Goal: Task Accomplishment & Management: Manage account settings

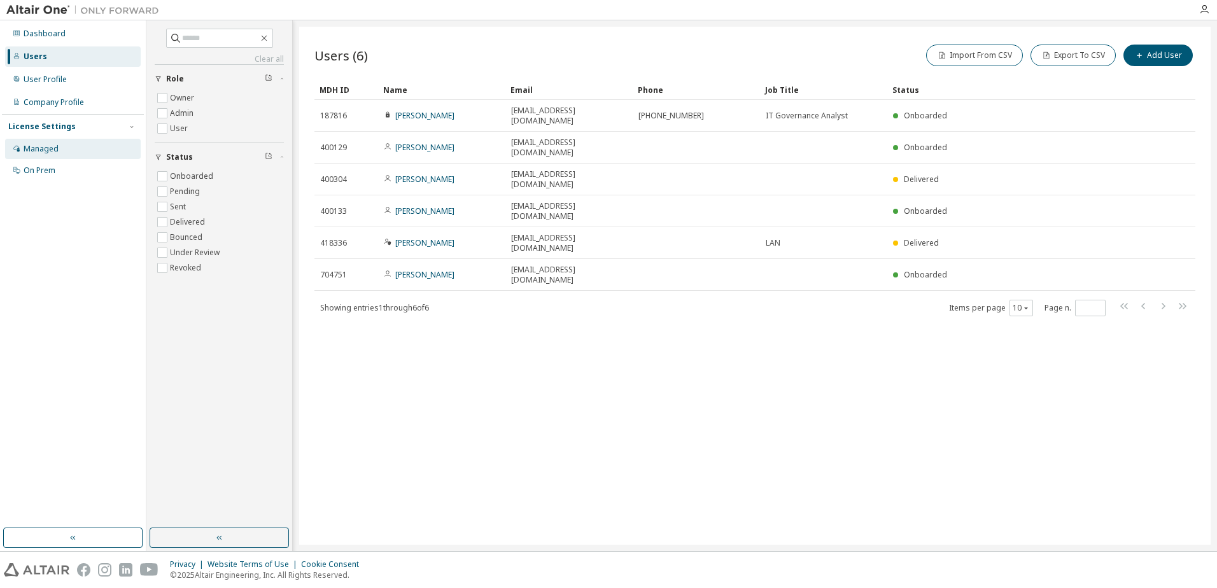
click at [55, 150] on div "Managed" at bounding box center [41, 149] width 35 height 10
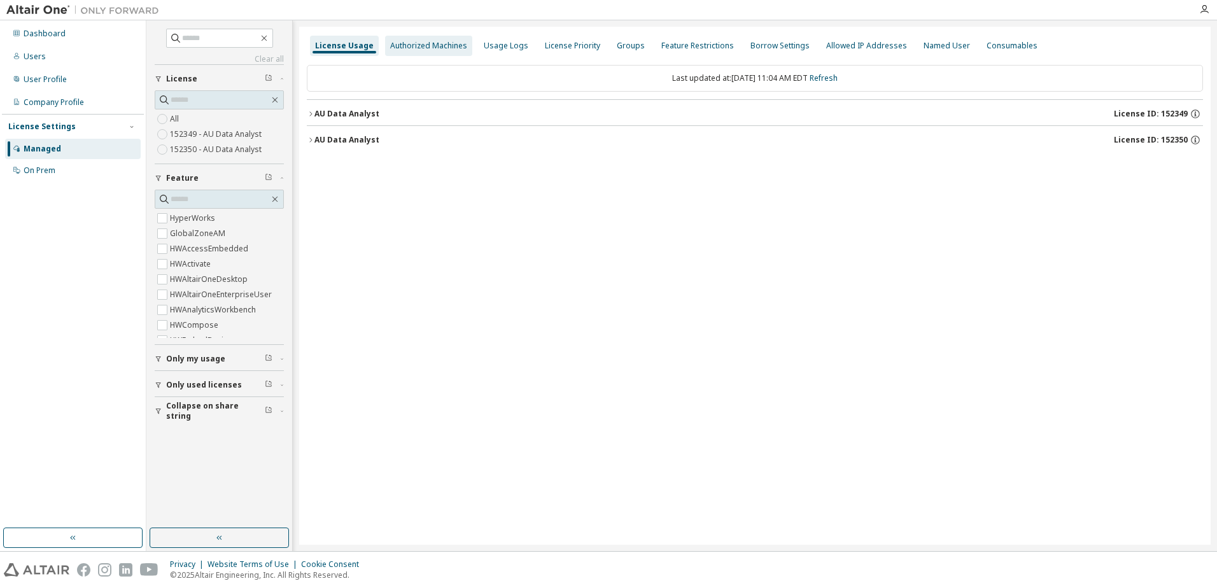
click at [455, 48] on div "Authorized Machines" at bounding box center [428, 46] width 77 height 10
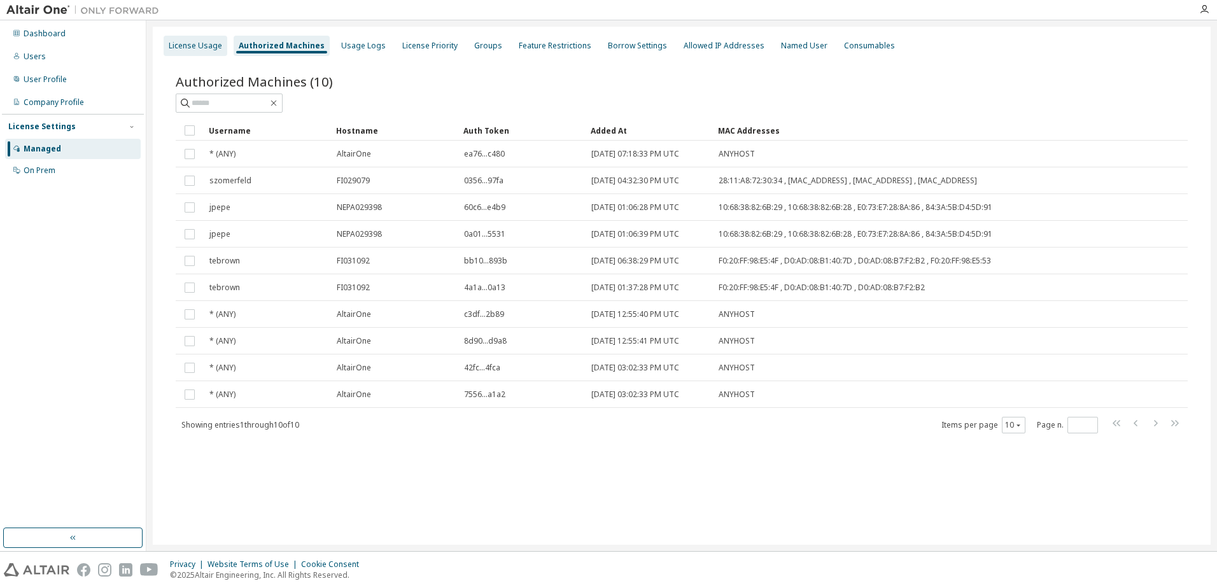
click at [204, 45] on div "License Usage" at bounding box center [195, 46] width 53 height 10
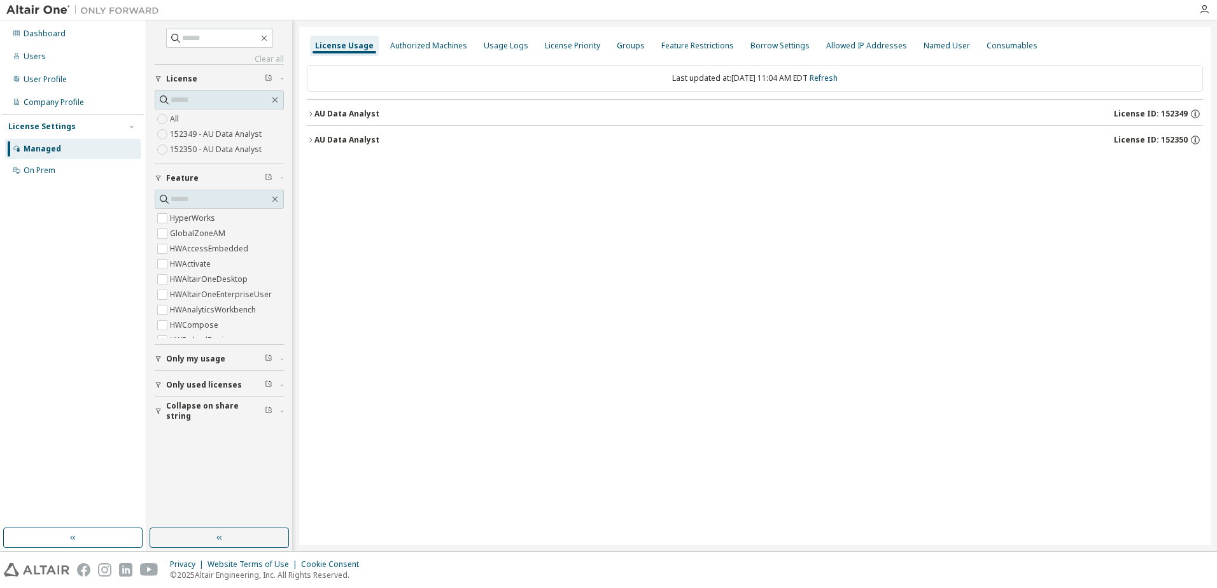
click at [312, 115] on icon "button" at bounding box center [311, 114] width 8 height 8
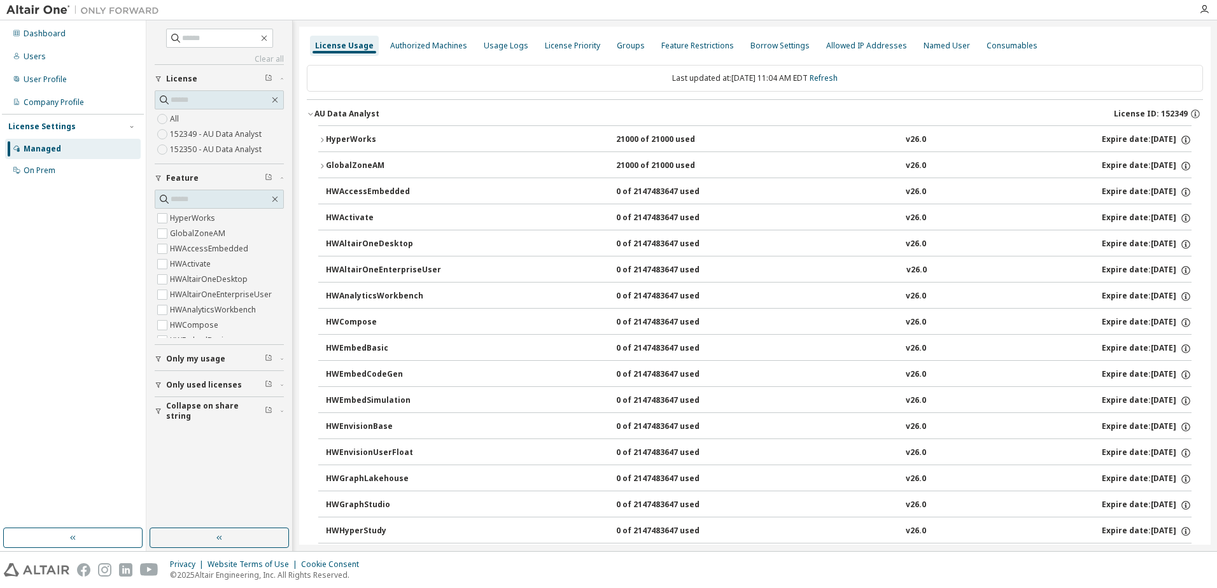
click at [310, 113] on icon "button" at bounding box center [311, 114] width 8 height 8
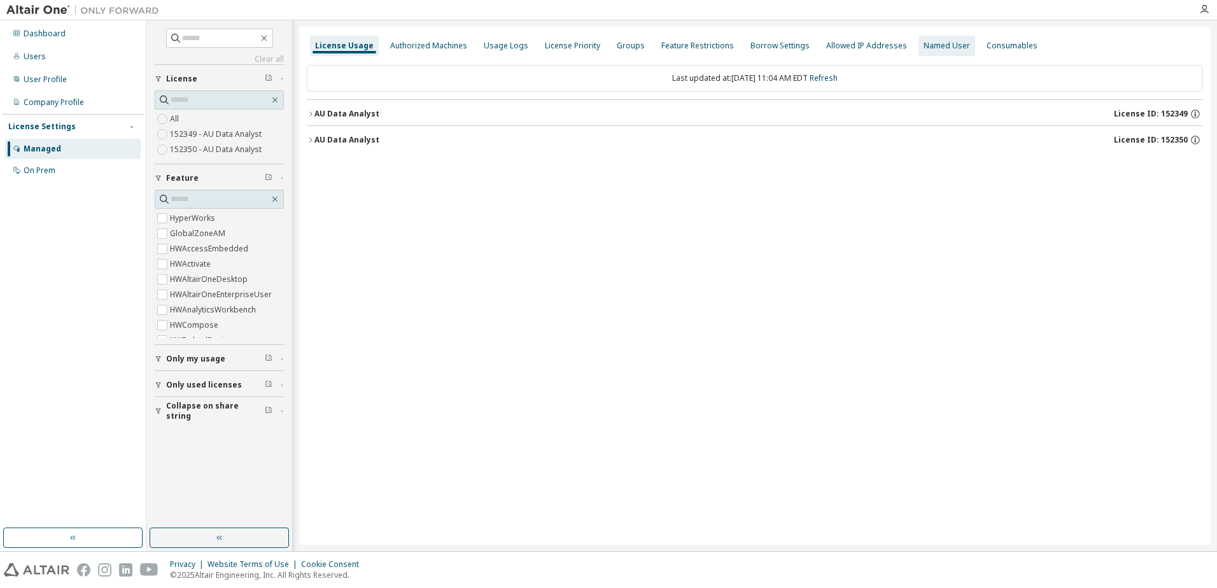
click at [927, 52] on div "Named User" at bounding box center [947, 46] width 57 height 20
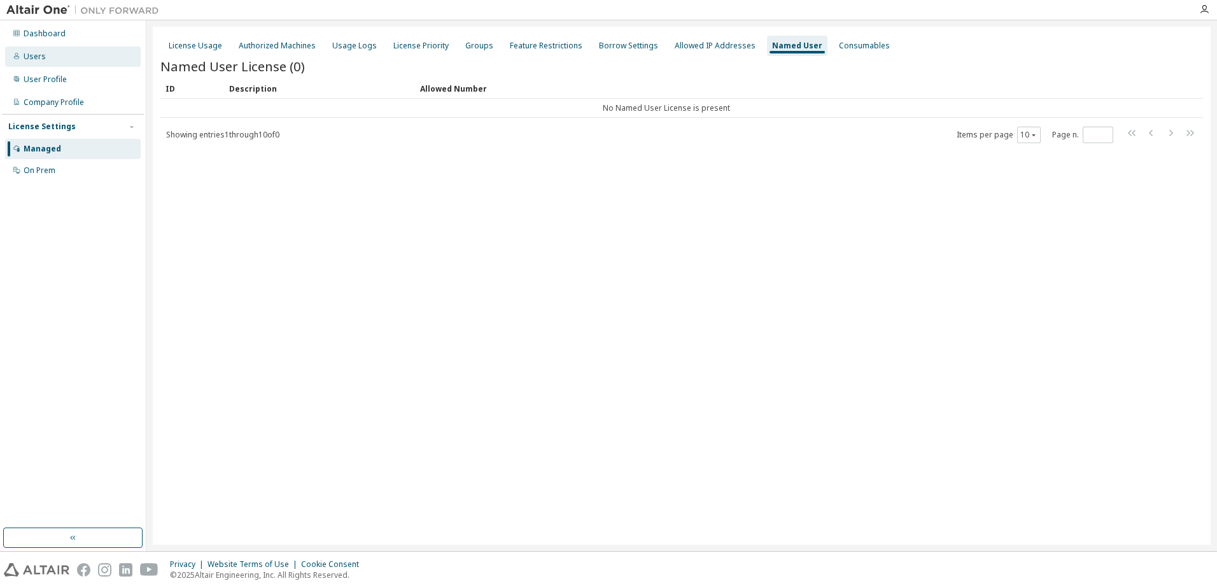
click at [52, 59] on div "Users" at bounding box center [73, 56] width 136 height 20
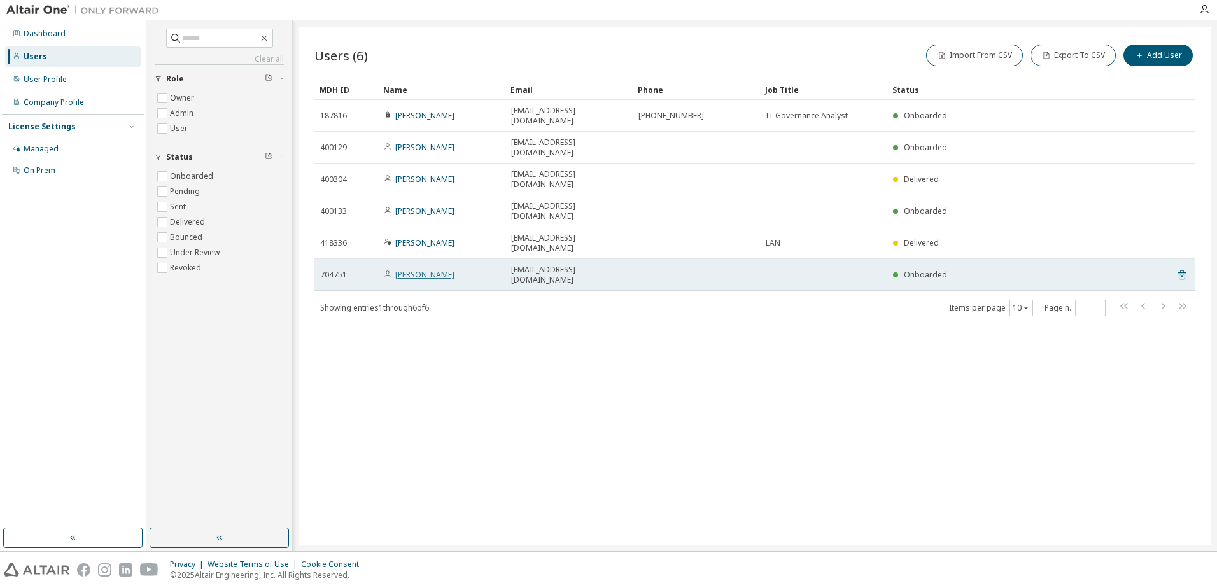
click at [437, 269] on link "[PERSON_NAME]" at bounding box center [424, 274] width 59 height 11
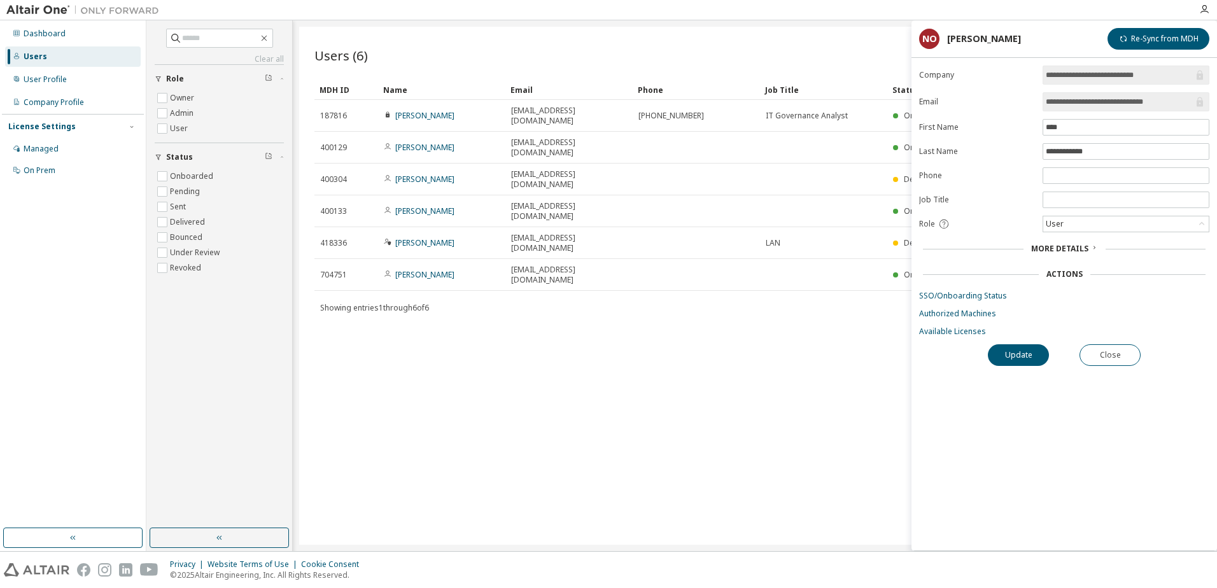
click at [1071, 248] on span "More Details" at bounding box center [1060, 248] width 57 height 11
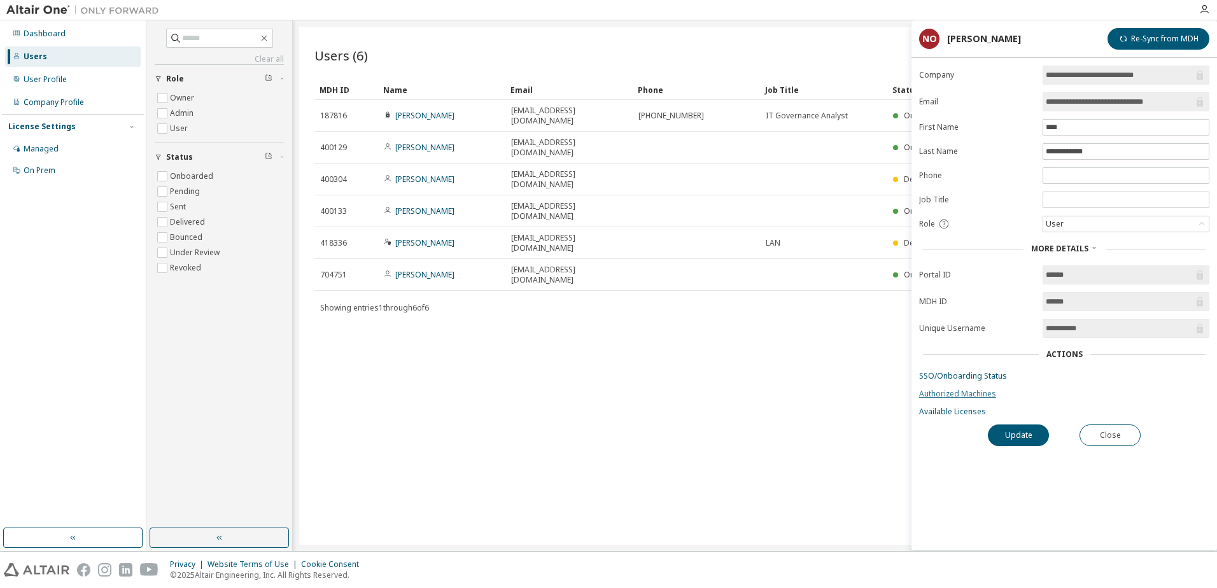
click at [977, 397] on link "Authorized Machines" at bounding box center [1064, 394] width 290 height 10
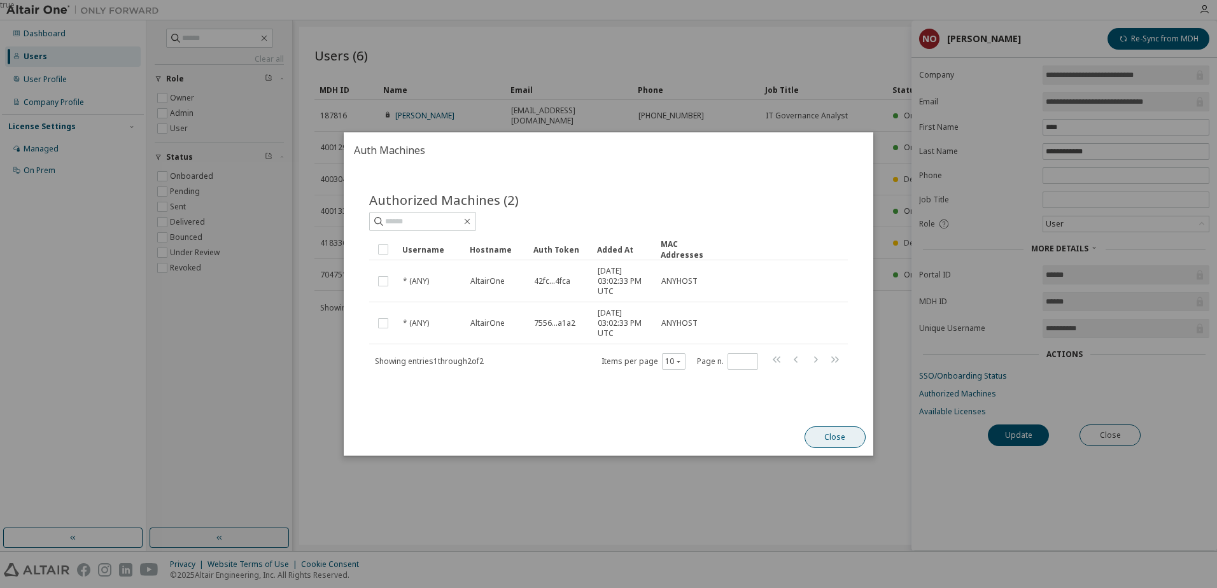
click at [844, 442] on button "Close" at bounding box center [835, 438] width 61 height 22
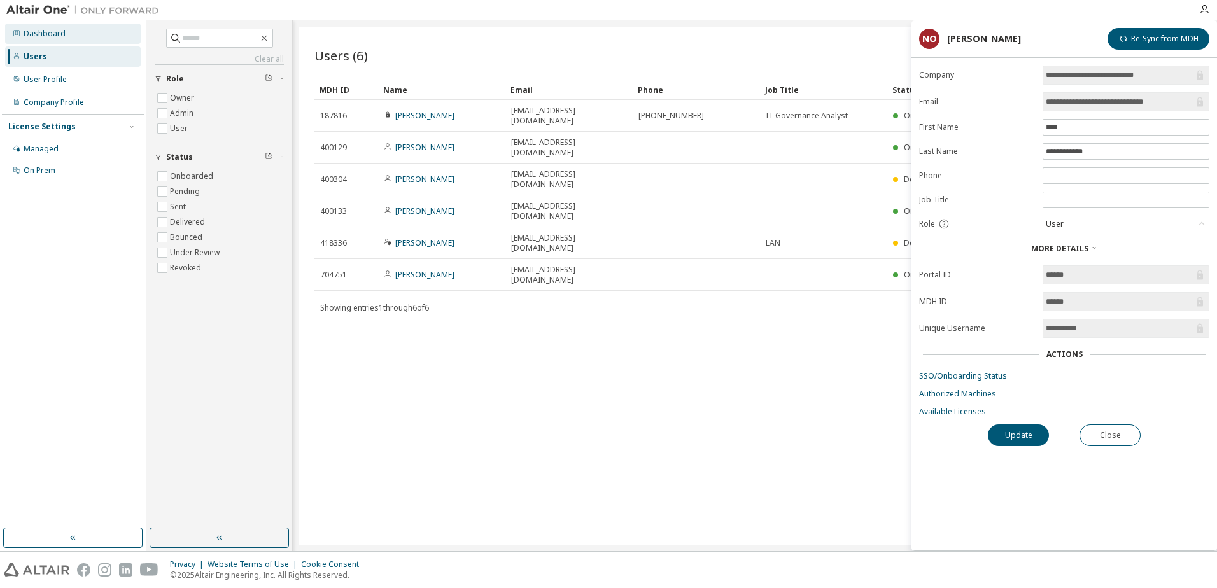
click at [48, 35] on div "Dashboard" at bounding box center [45, 34] width 42 height 10
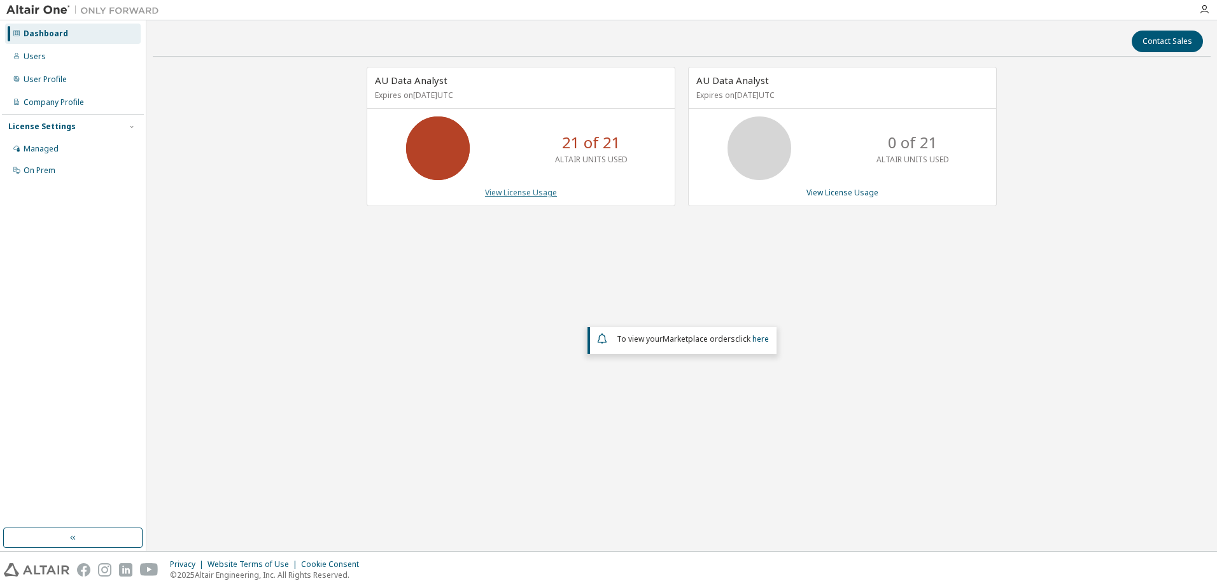
click at [509, 191] on link "View License Usage" at bounding box center [521, 192] width 72 height 11
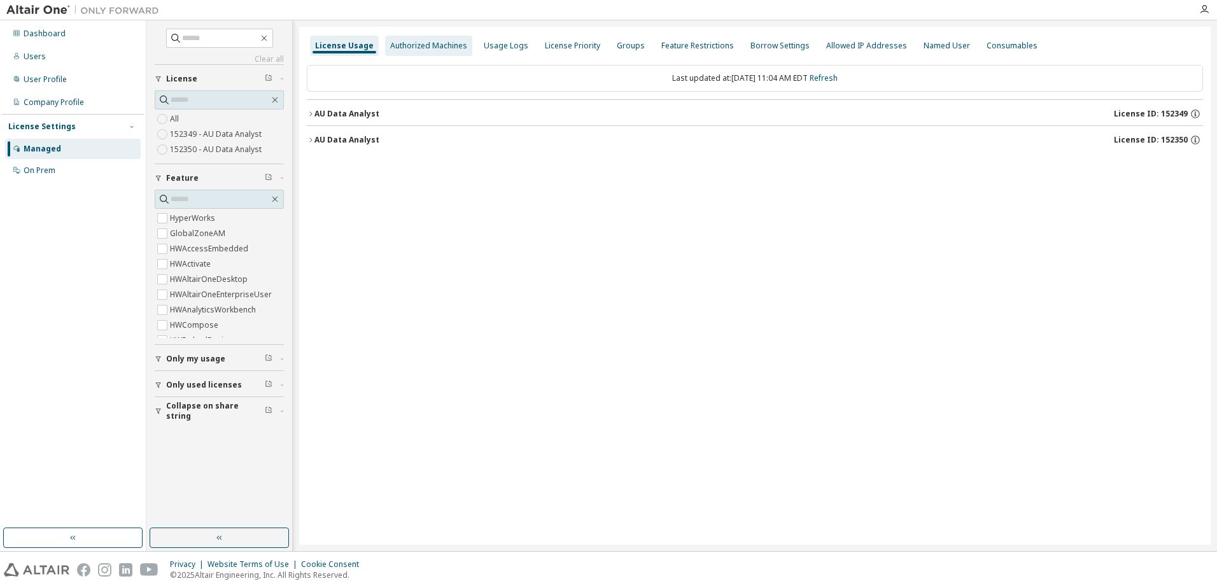
click at [430, 46] on div "Authorized Machines" at bounding box center [428, 46] width 77 height 10
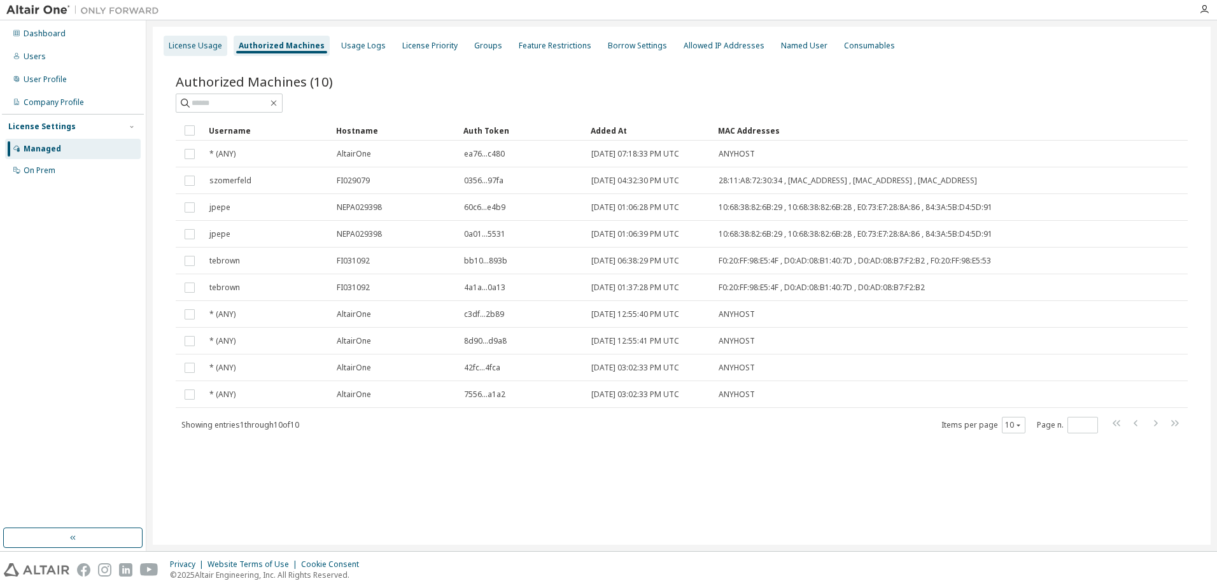
click at [188, 46] on div "License Usage" at bounding box center [195, 46] width 53 height 10
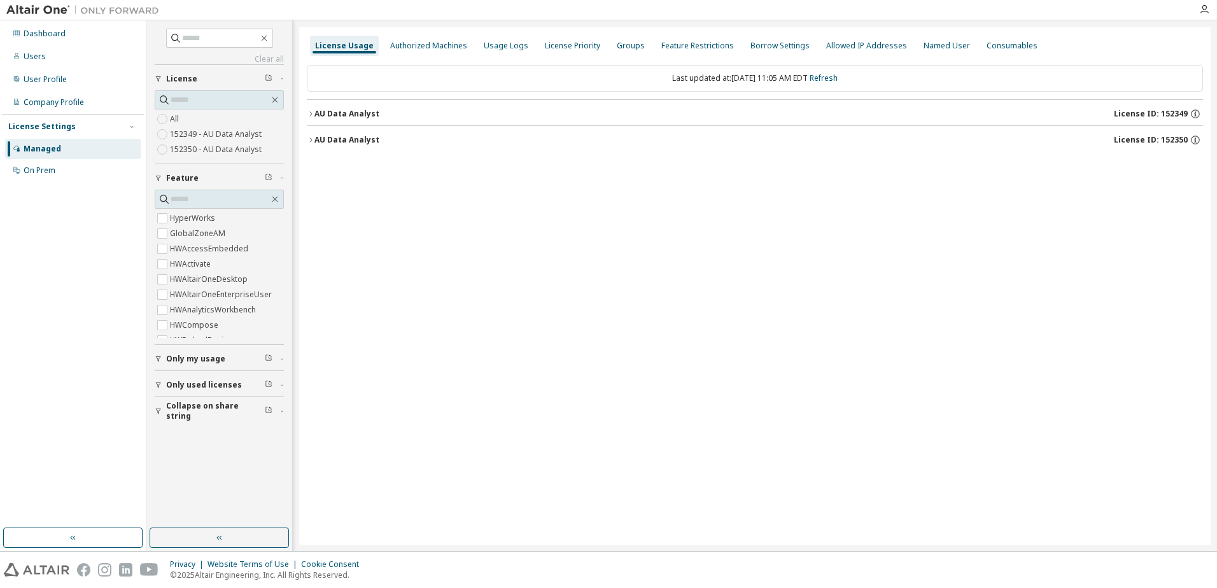
click at [364, 112] on div "AU Data Analyst" at bounding box center [347, 114] width 65 height 10
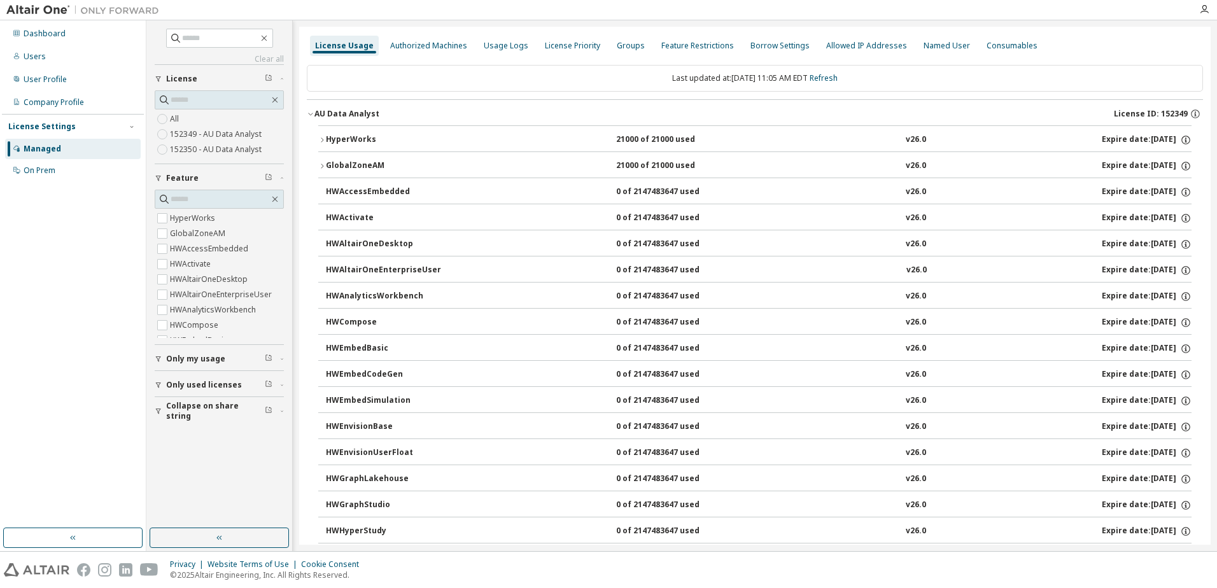
click at [364, 112] on div "AU Data Analyst" at bounding box center [347, 114] width 65 height 10
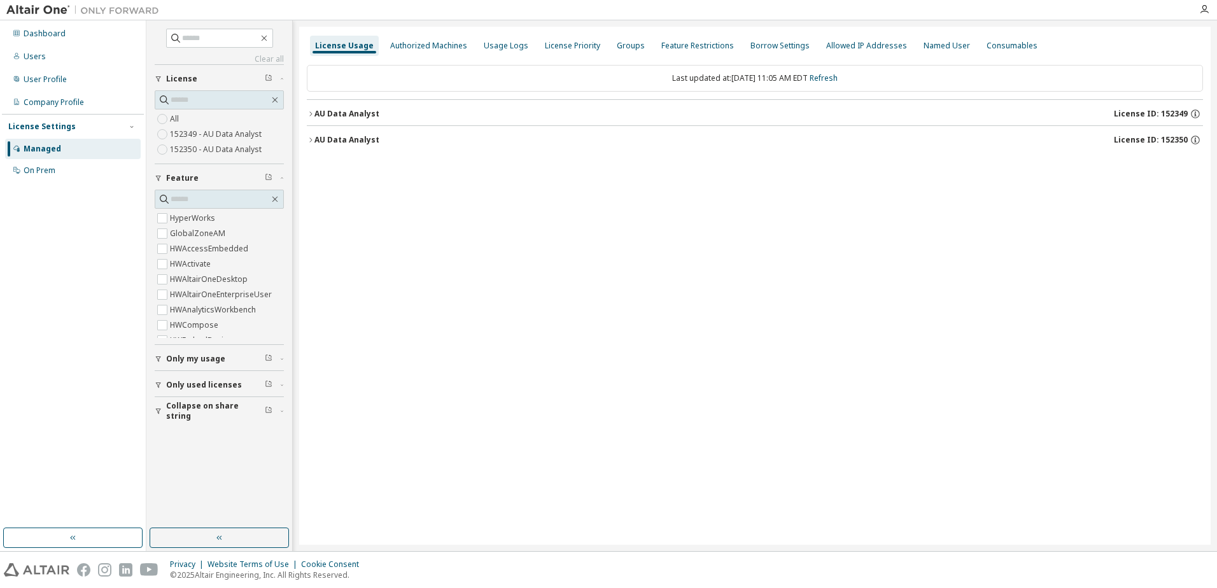
click at [46, 147] on div "Managed" at bounding box center [43, 149] width 38 height 10
click at [564, 52] on div "License Priority" at bounding box center [573, 46] width 66 height 20
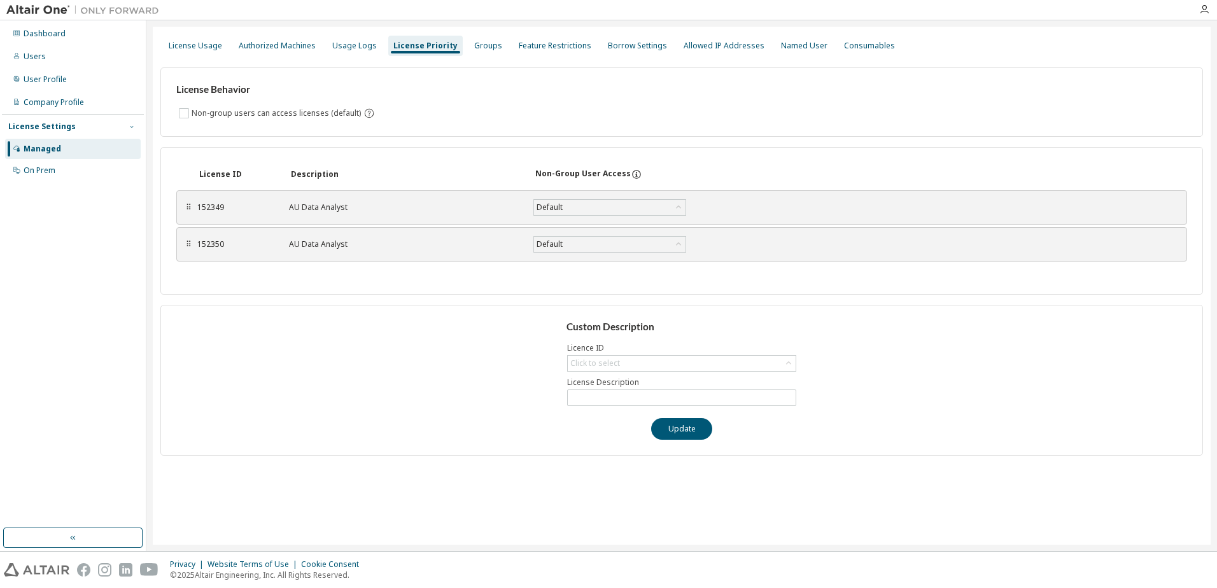
click at [132, 125] on icon "button" at bounding box center [132, 127] width 8 height 8
click at [94, 97] on div "Company Profile" at bounding box center [73, 102] width 136 height 20
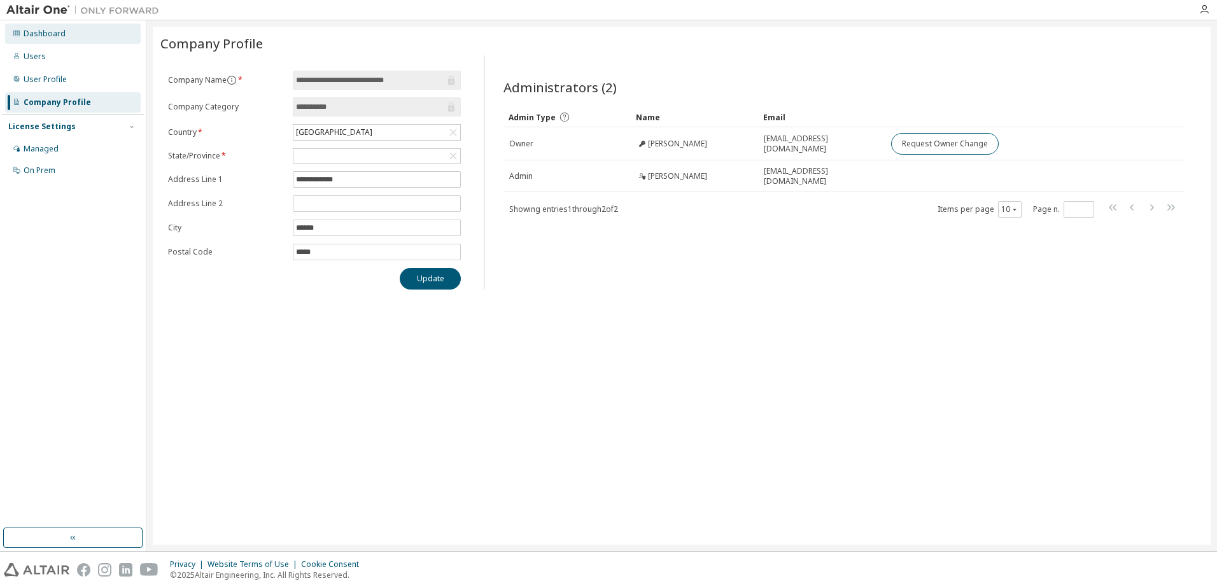
click at [53, 36] on div "Dashboard" at bounding box center [45, 34] width 42 height 10
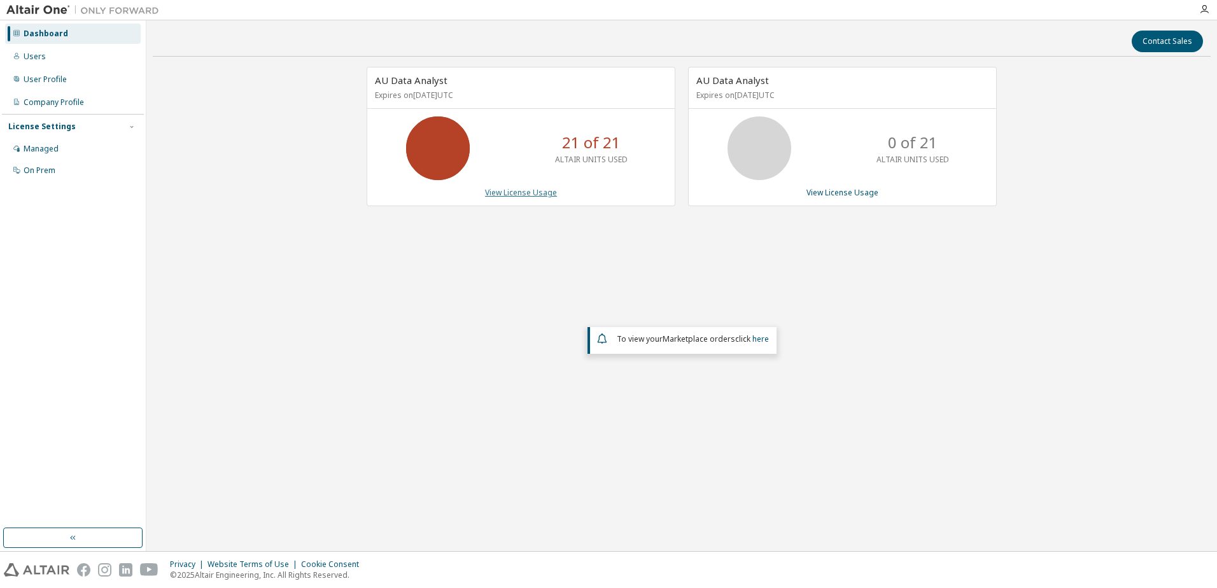
click at [518, 194] on link "View License Usage" at bounding box center [521, 192] width 72 height 11
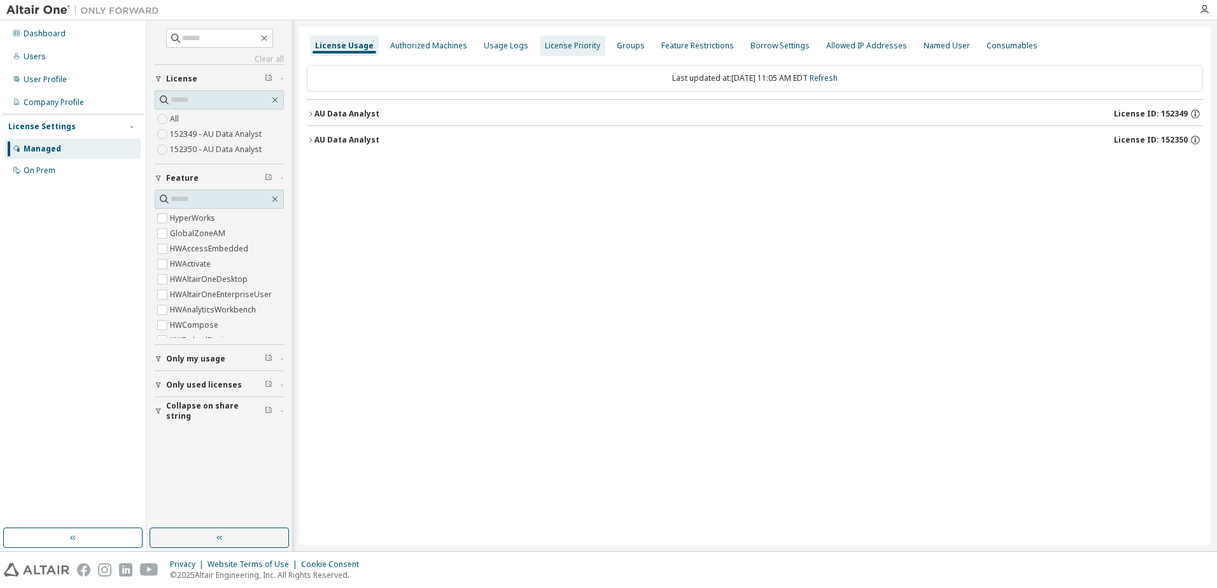
drag, startPoint x: 422, startPoint y: 43, endPoint x: 444, endPoint y: 43, distance: 21.7
click at [422, 44] on div "Authorized Machines" at bounding box center [428, 46] width 77 height 10
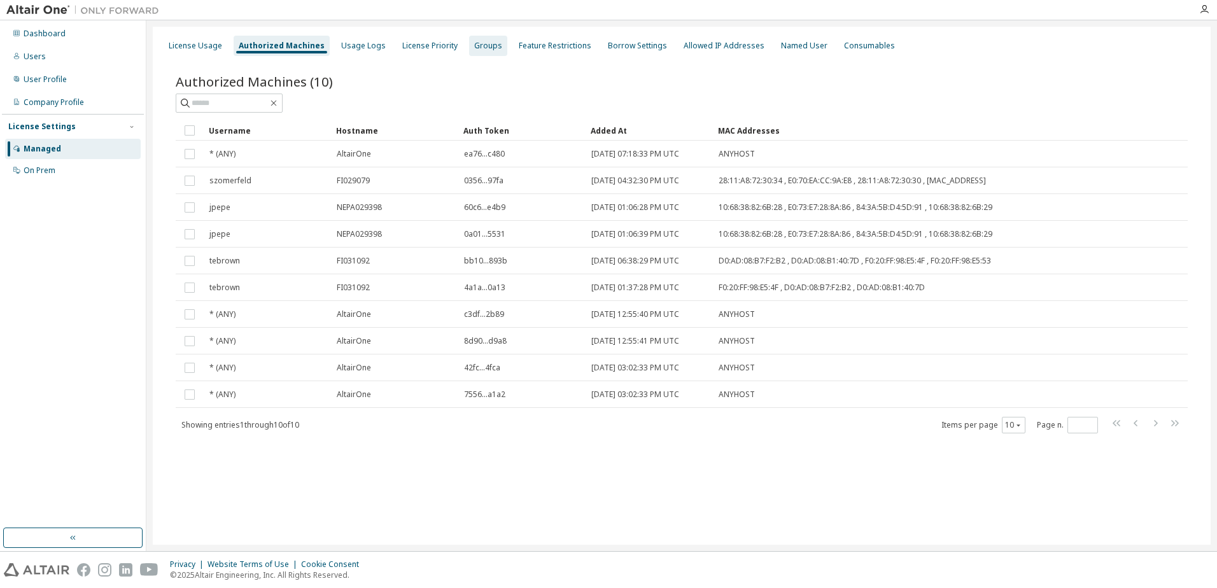
click at [474, 48] on div "Groups" at bounding box center [488, 46] width 28 height 10
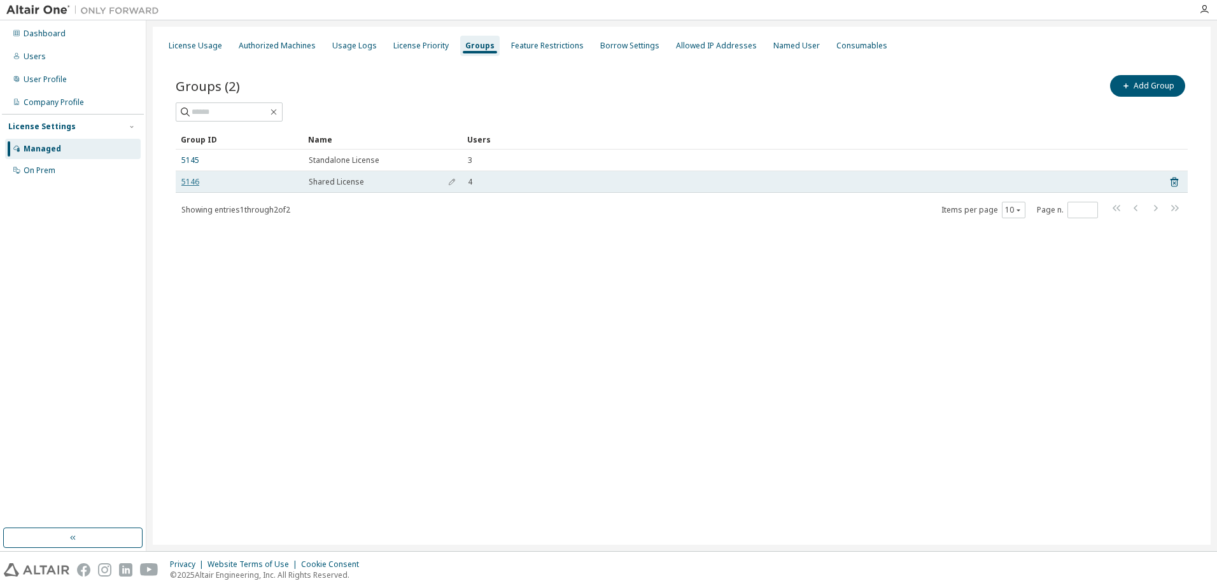
click at [192, 183] on link "5146" at bounding box center [190, 182] width 18 height 10
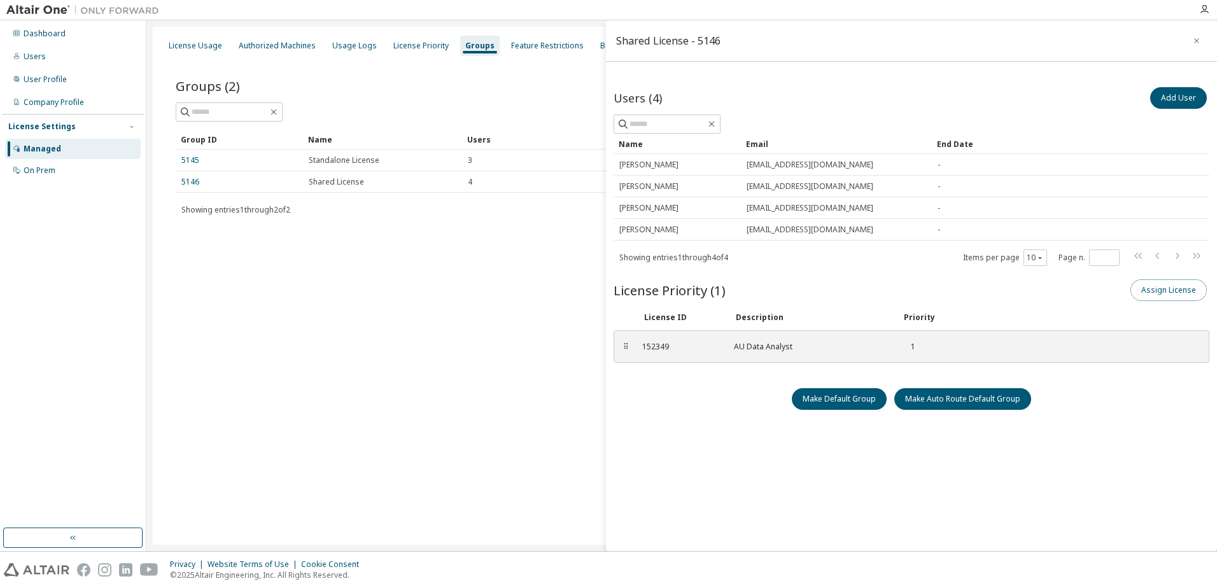
click at [1177, 296] on button "Assign License" at bounding box center [1169, 291] width 76 height 22
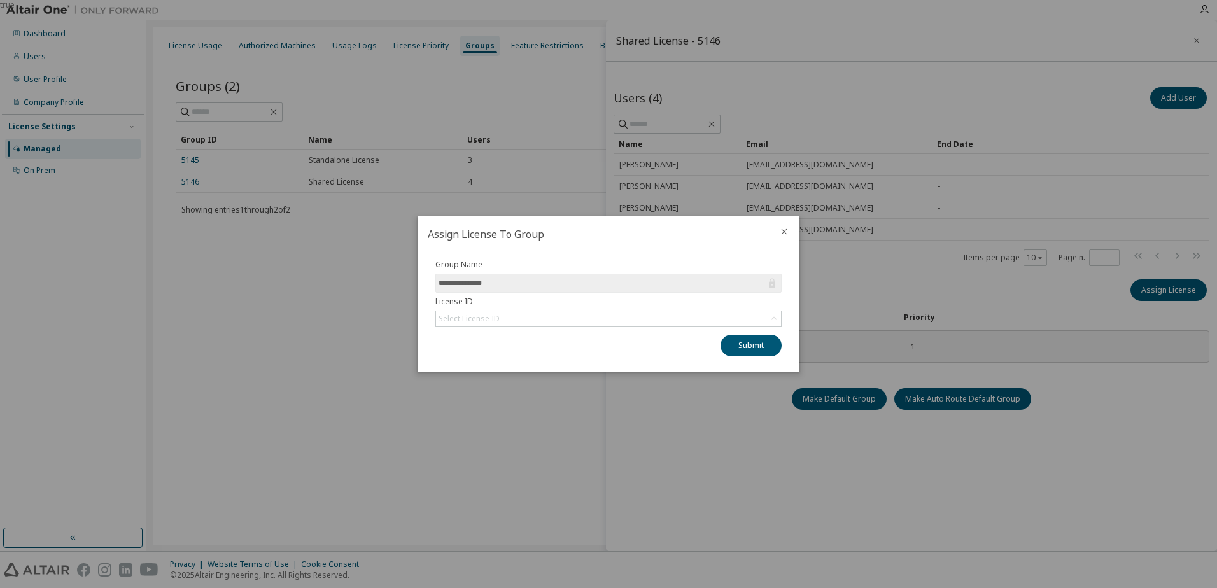
click at [781, 232] on icon "close" at bounding box center [784, 232] width 10 height 10
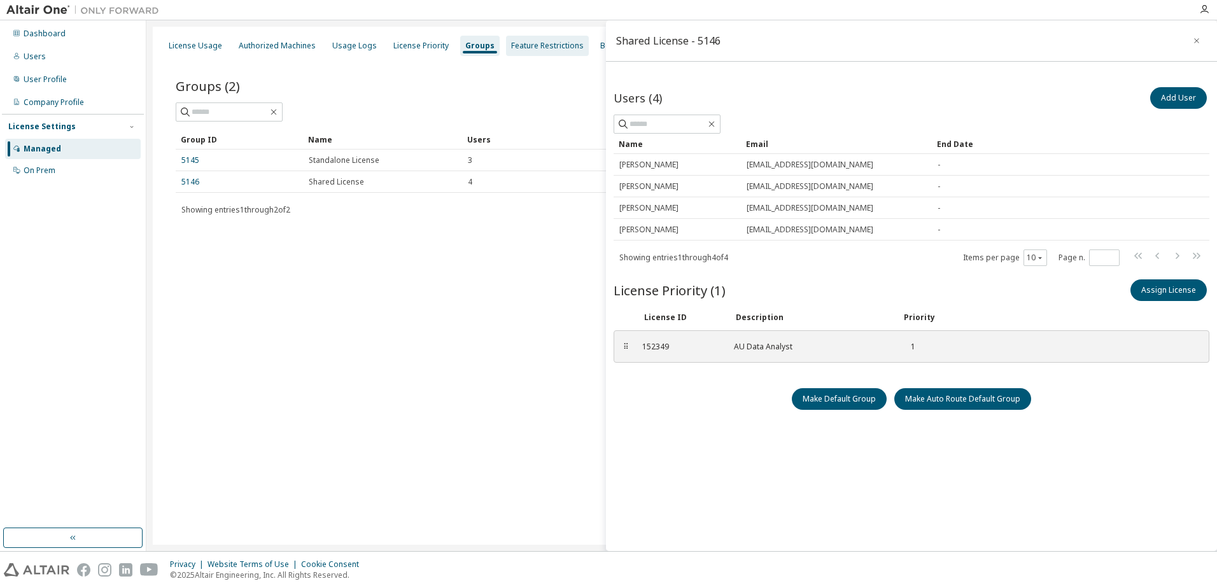
click at [520, 41] on div "Feature Restrictions" at bounding box center [547, 46] width 73 height 10
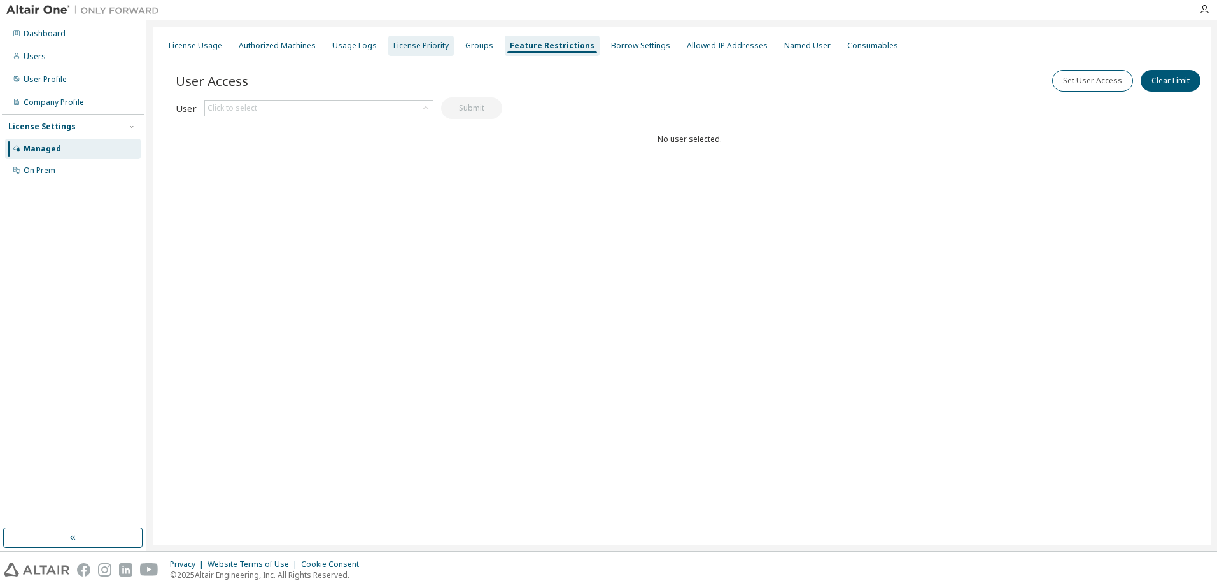
click at [423, 48] on div "License Priority" at bounding box center [421, 46] width 55 height 10
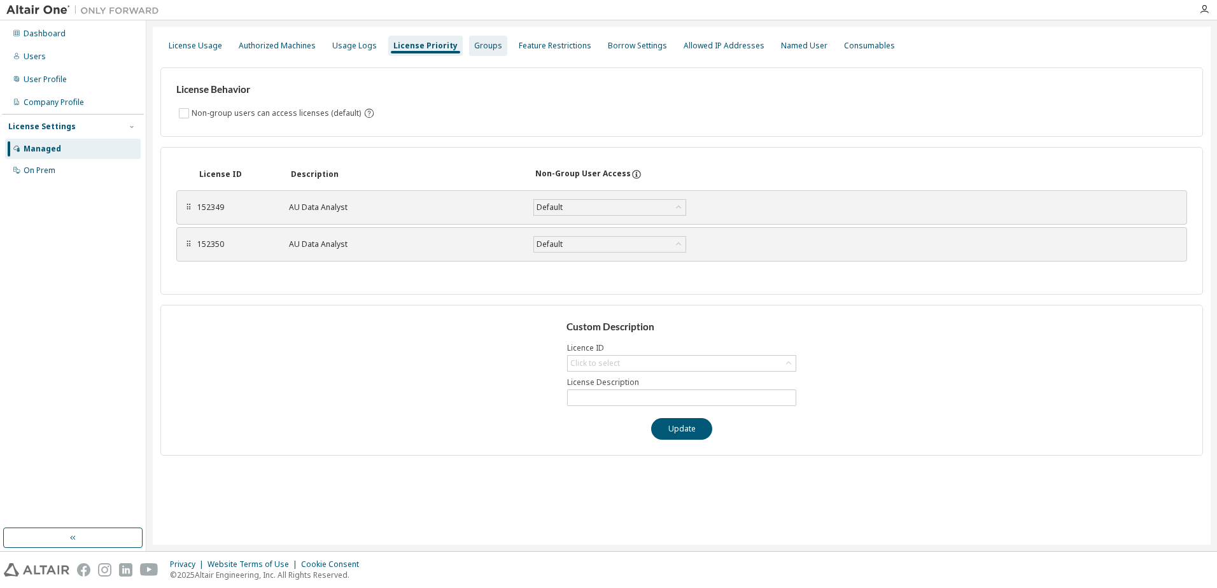
click at [474, 47] on div "Groups" at bounding box center [488, 46] width 28 height 10
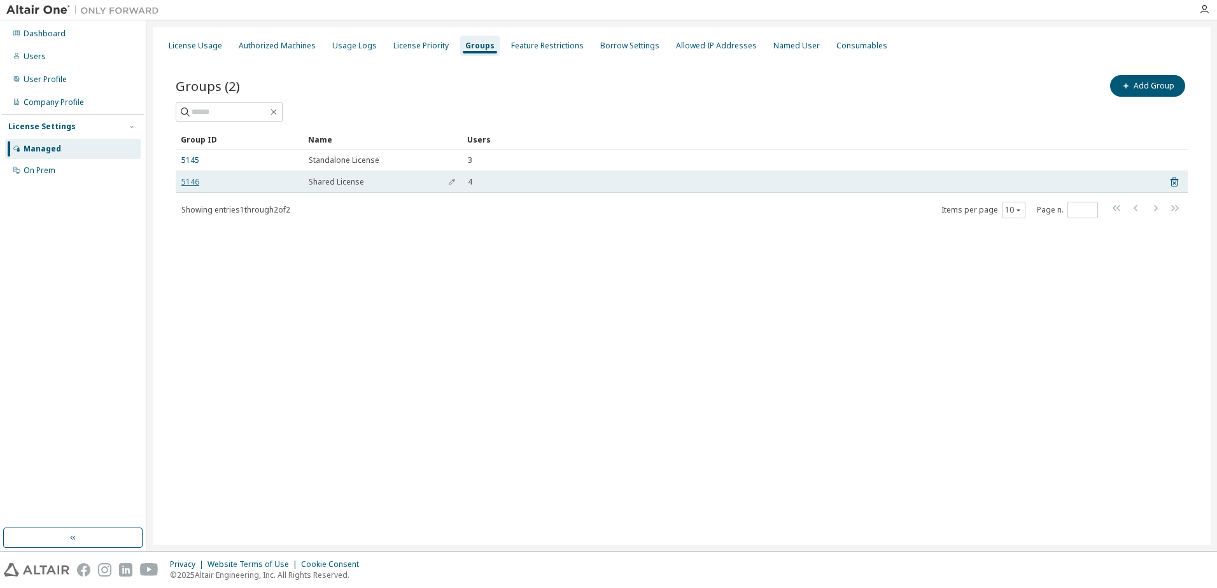
click at [190, 183] on link "5146" at bounding box center [190, 182] width 18 height 10
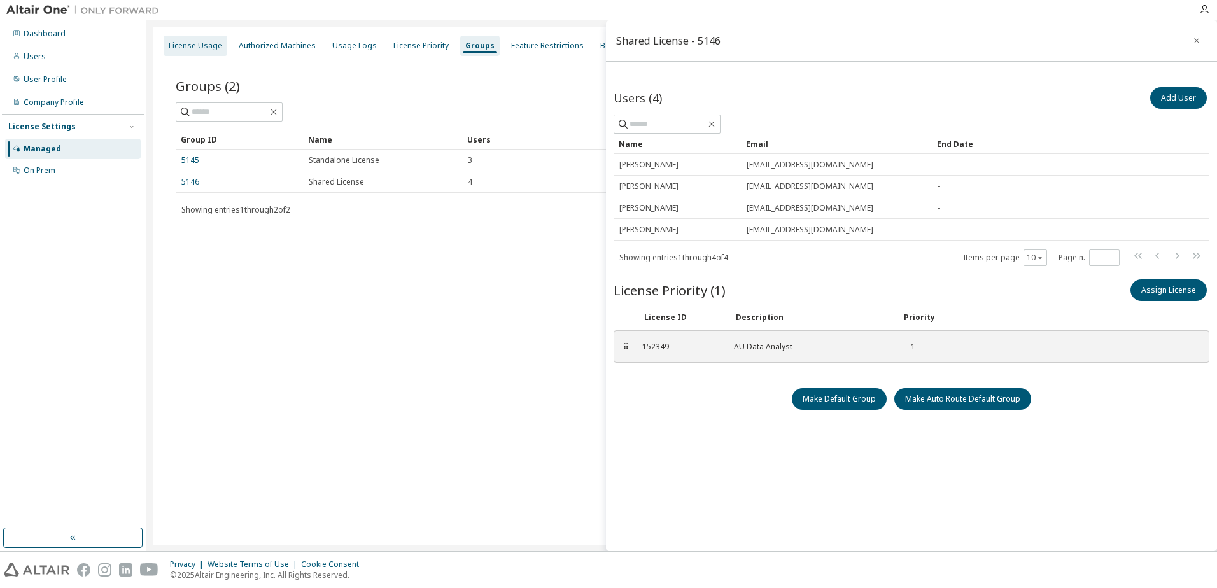
click at [185, 46] on div "License Usage" at bounding box center [195, 46] width 53 height 10
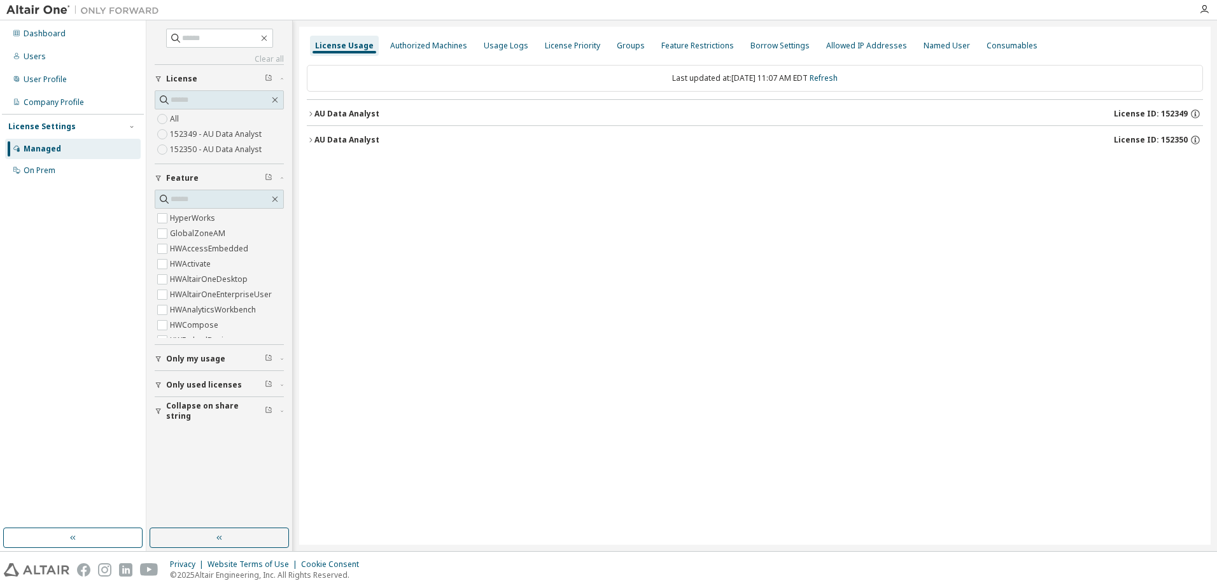
click at [187, 131] on label "152349 - AU Data Analyst" at bounding box center [217, 134] width 94 height 15
click at [62, 35] on div "Dashboard" at bounding box center [45, 34] width 42 height 10
